Goal: Contribute content: Add original content to the website for others to see

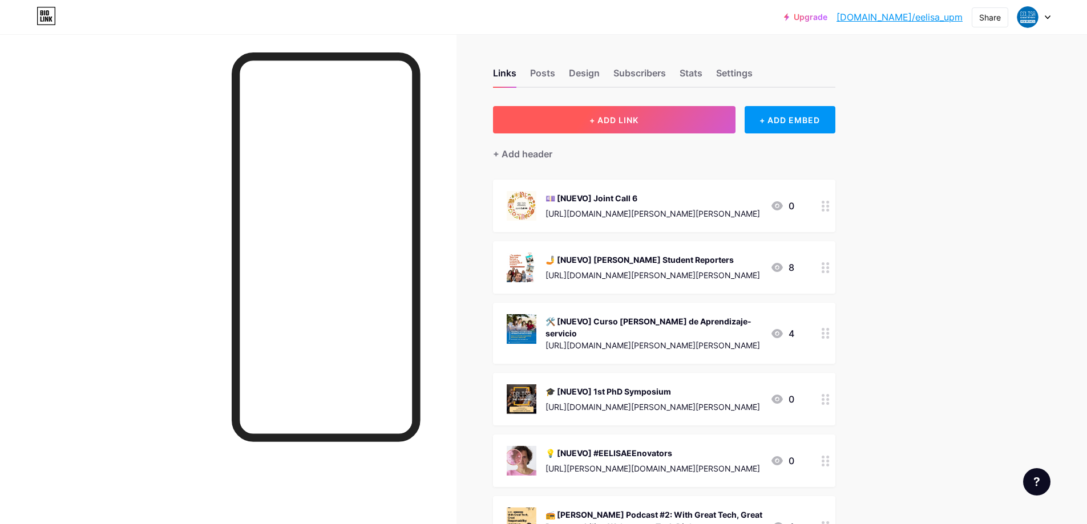
click at [601, 123] on span "+ ADD LINK" at bounding box center [613, 120] width 49 height 10
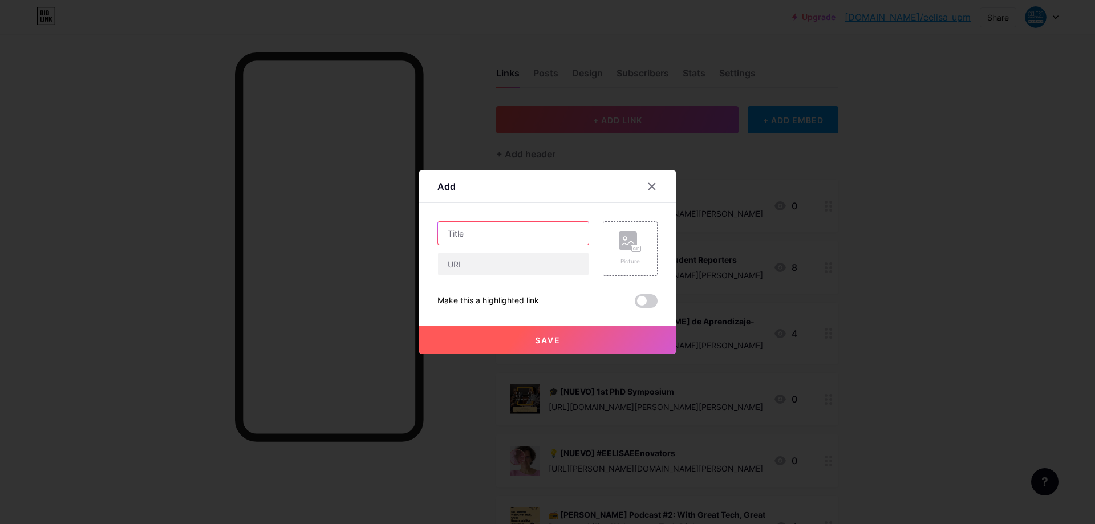
click at [511, 228] on input "text" at bounding box center [513, 233] width 151 height 23
type input "[NUEVO] Ayudas de viaje para el 1st [PERSON_NAME] PhD Symposium"
click at [630, 245] on rect at bounding box center [628, 241] width 18 height 18
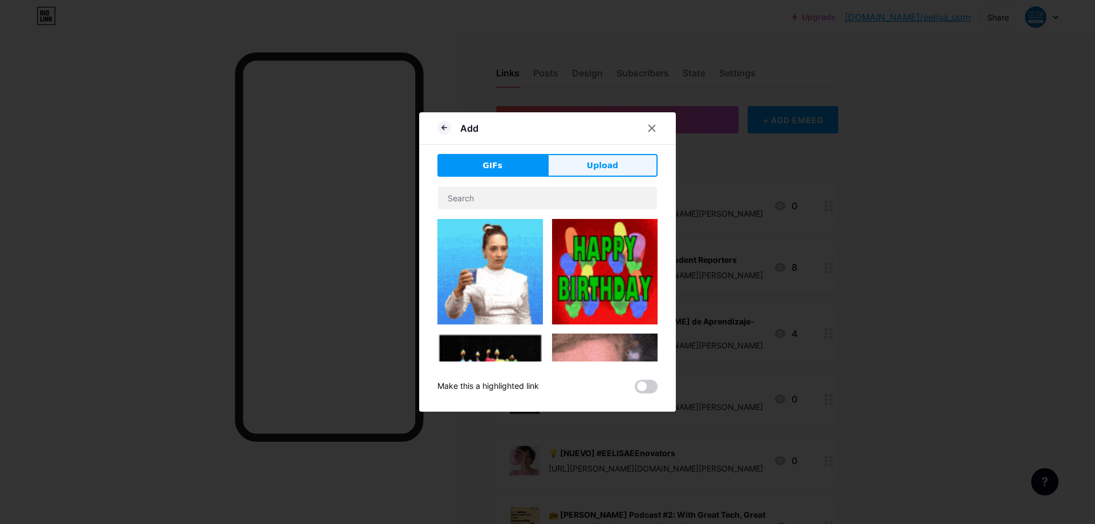
click at [581, 171] on button "Upload" at bounding box center [603, 165] width 110 height 23
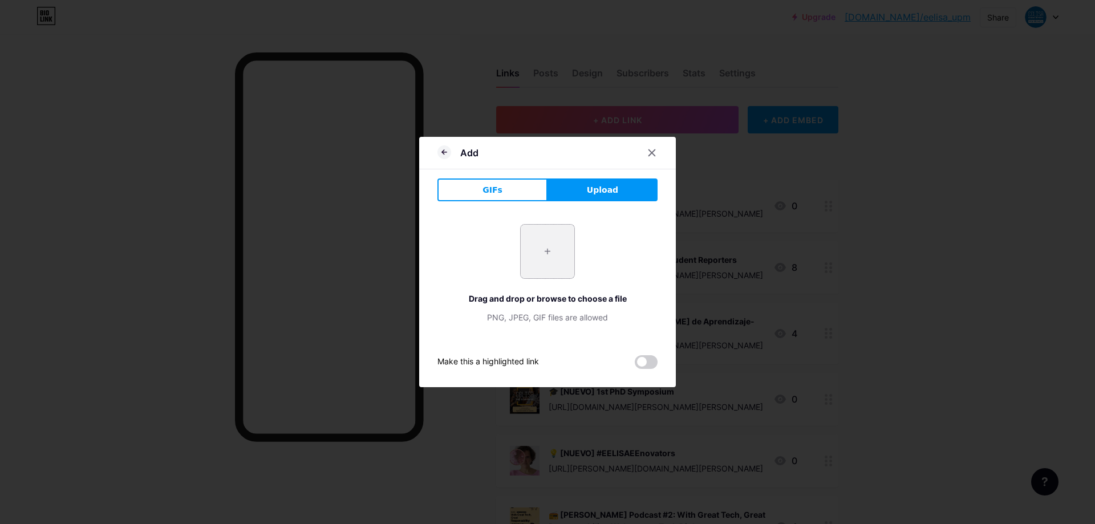
click at [552, 250] on input "file" at bounding box center [548, 252] width 54 height 54
type input "C:\fakepath\Web-banner-2-1024x576.png"
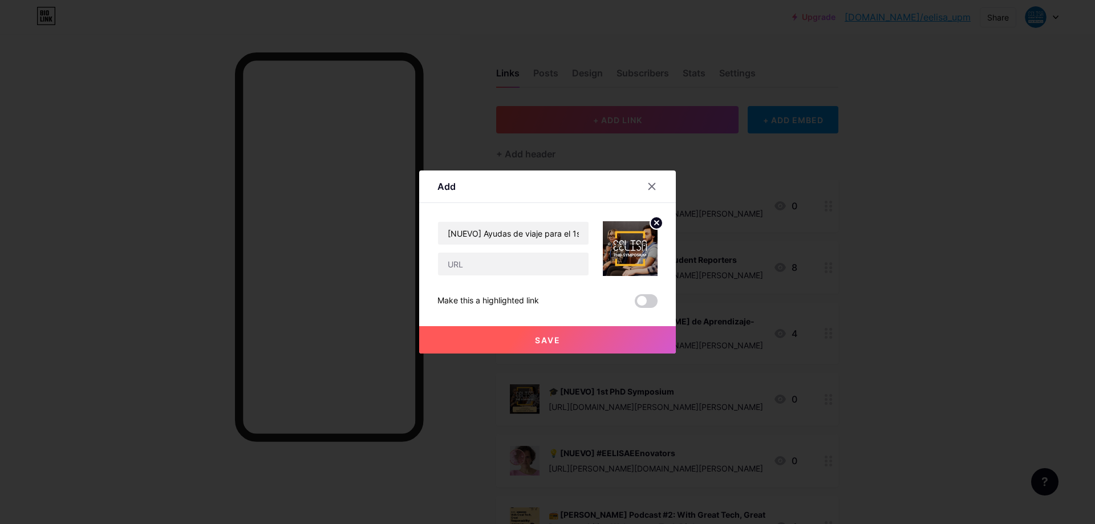
click at [518, 277] on div "[NUEVO] Ayudas de viaje para el 1st [PERSON_NAME] PhD Symposium Make this a hig…" at bounding box center [548, 264] width 220 height 87
click at [525, 267] on input "text" at bounding box center [513, 264] width 151 height 23
paste input "[URL][DOMAIN_NAME][PERSON_NAME][PERSON_NAME]"
type input "[URL][DOMAIN_NAME][PERSON_NAME][PERSON_NAME]"
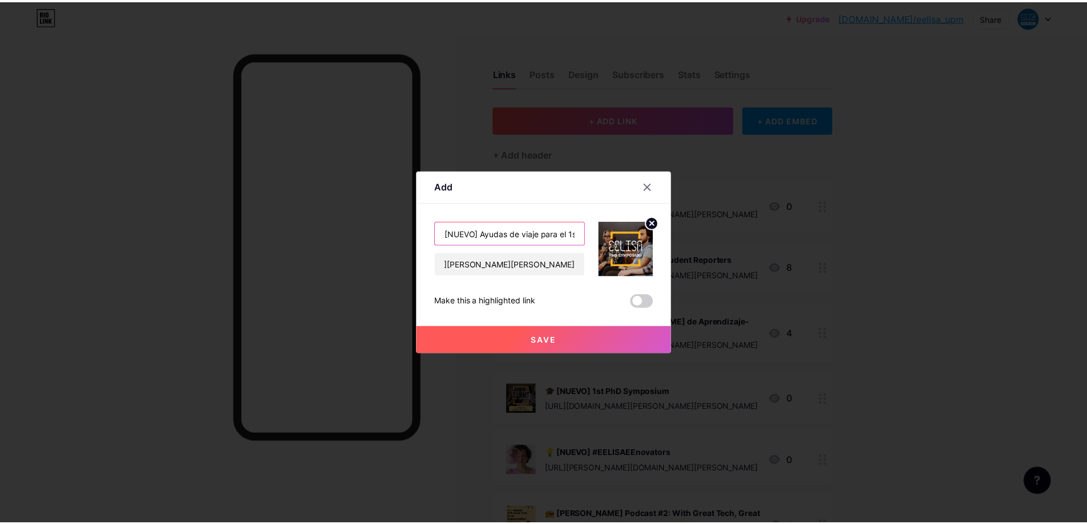
scroll to position [0, 0]
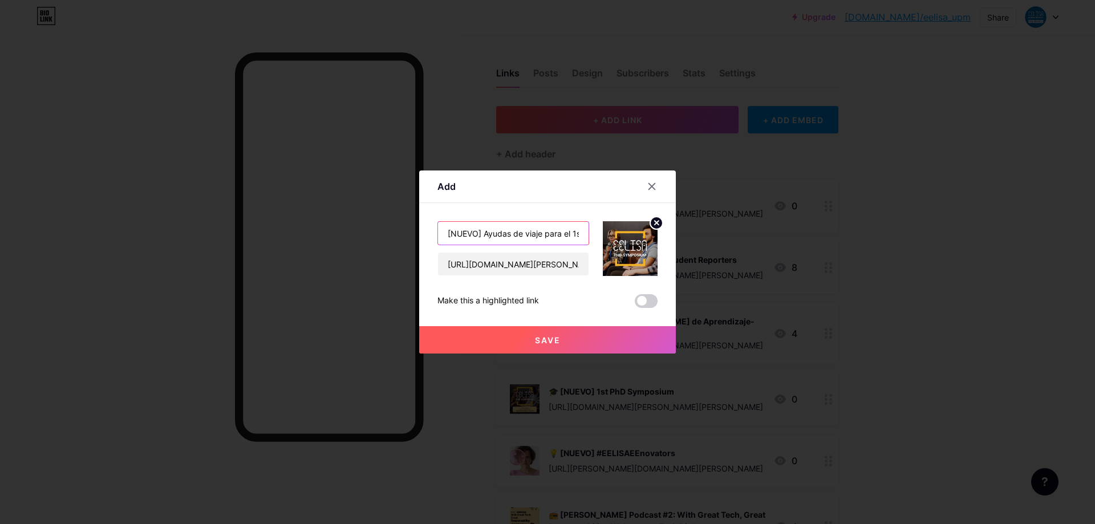
click at [442, 235] on input "[NUEVO] Ayudas de viaje para el 1st [PERSON_NAME] PhD Symposium" at bounding box center [513, 233] width 151 height 23
click at [465, 236] on input "🎓🎓[NUEVO] Ayudas de viaje para el 1st [PERSON_NAME] PhD Symposium" at bounding box center [513, 233] width 151 height 23
type input "🎓 [NUEVO] Ayudas de viaje para el 1st [PERSON_NAME] PhD Symposium"
click at [552, 339] on span "Save" at bounding box center [548, 340] width 26 height 10
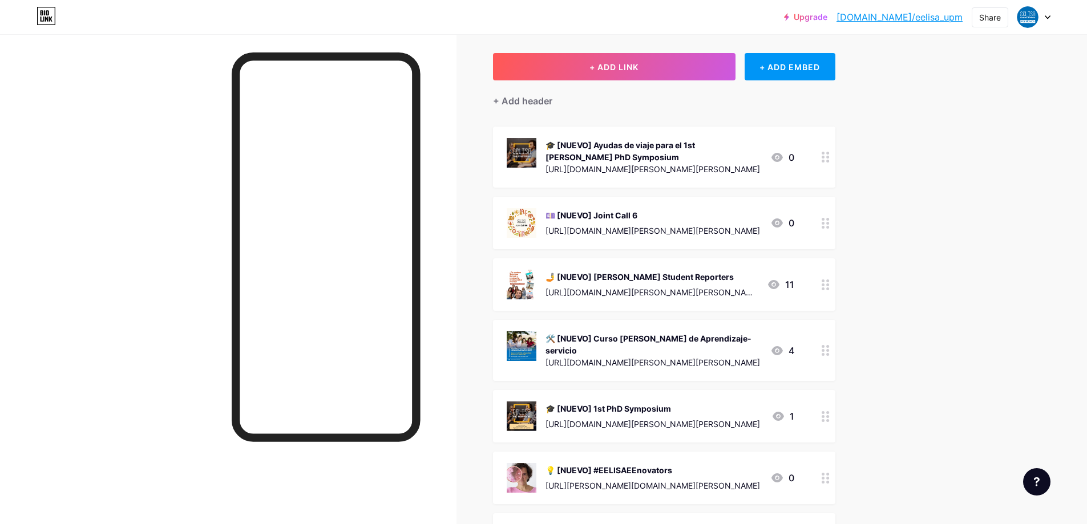
scroll to position [114, 0]
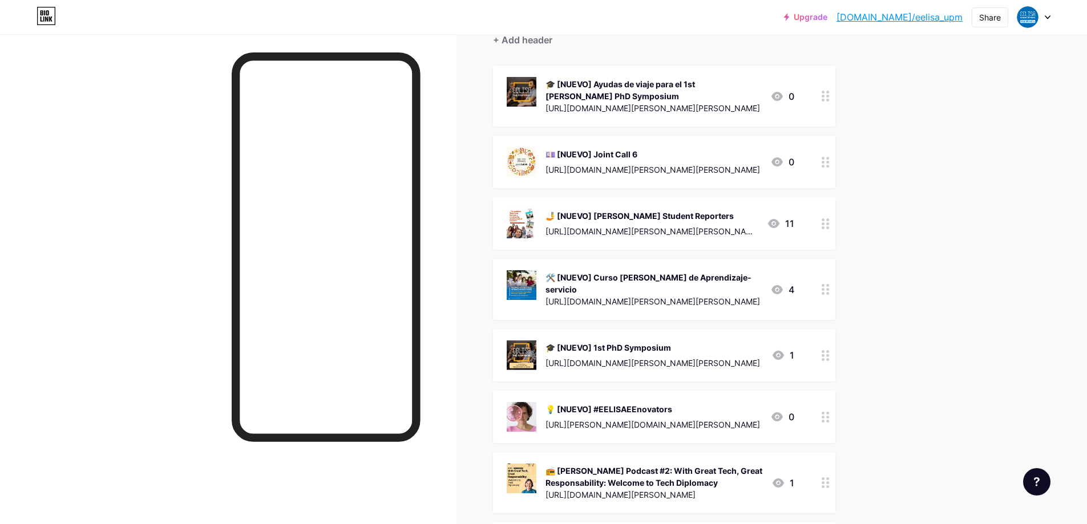
click at [722, 343] on div "🎓 [NUEVO] 1st PhD Symposium" at bounding box center [652, 348] width 215 height 12
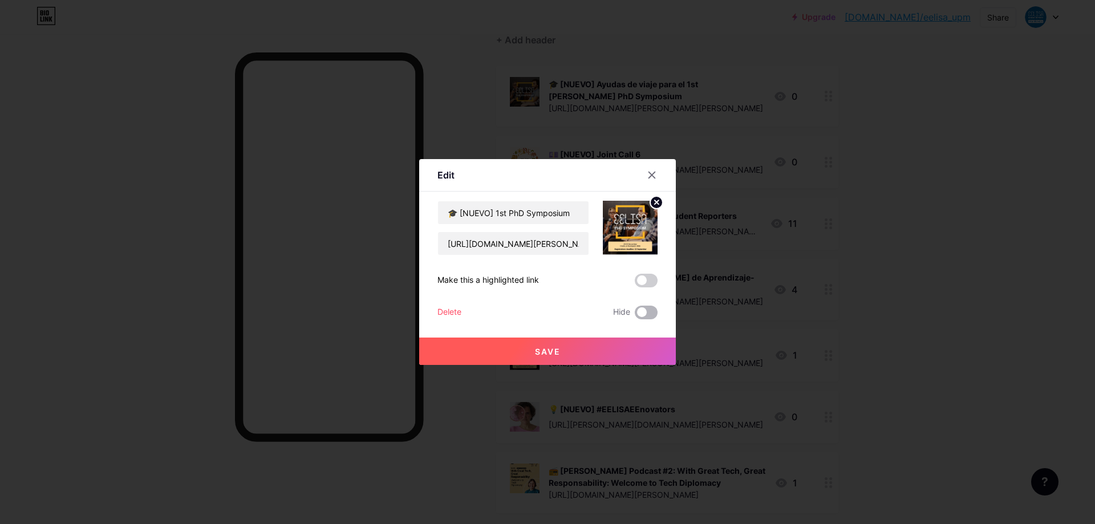
click at [641, 310] on span at bounding box center [646, 313] width 23 height 14
click at [635, 315] on input "checkbox" at bounding box center [635, 315] width 0 height 0
click at [454, 309] on div "Delete" at bounding box center [450, 313] width 24 height 14
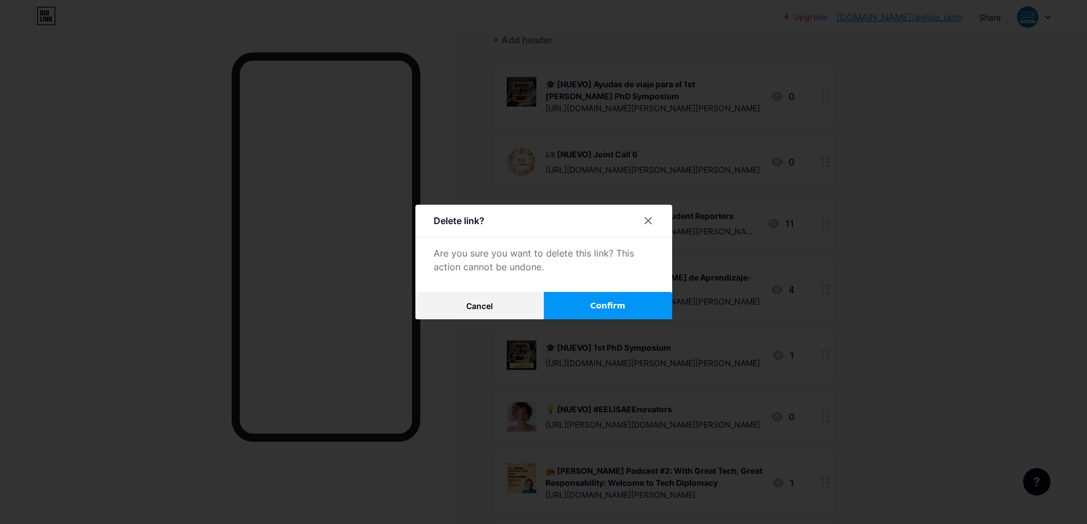
click at [581, 316] on button "Confirm" at bounding box center [608, 305] width 128 height 27
